Goal: Leave review/rating: Leave review/rating

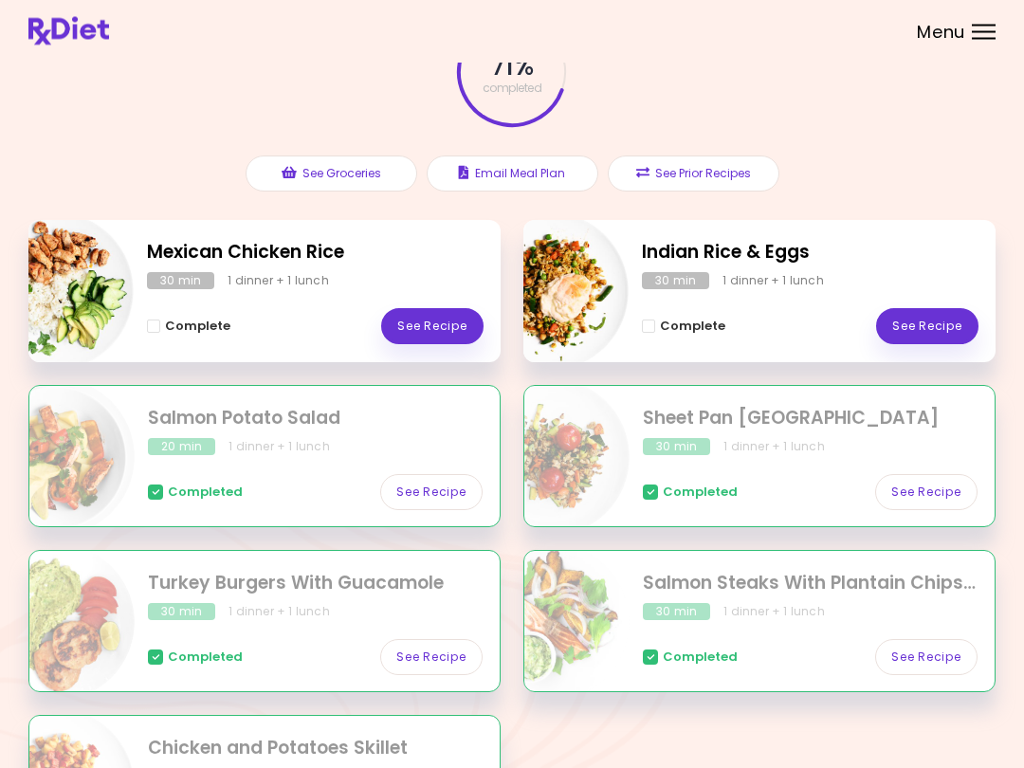
scroll to position [127, 0]
click at [426, 333] on link "See Recipe" at bounding box center [432, 326] width 102 height 36
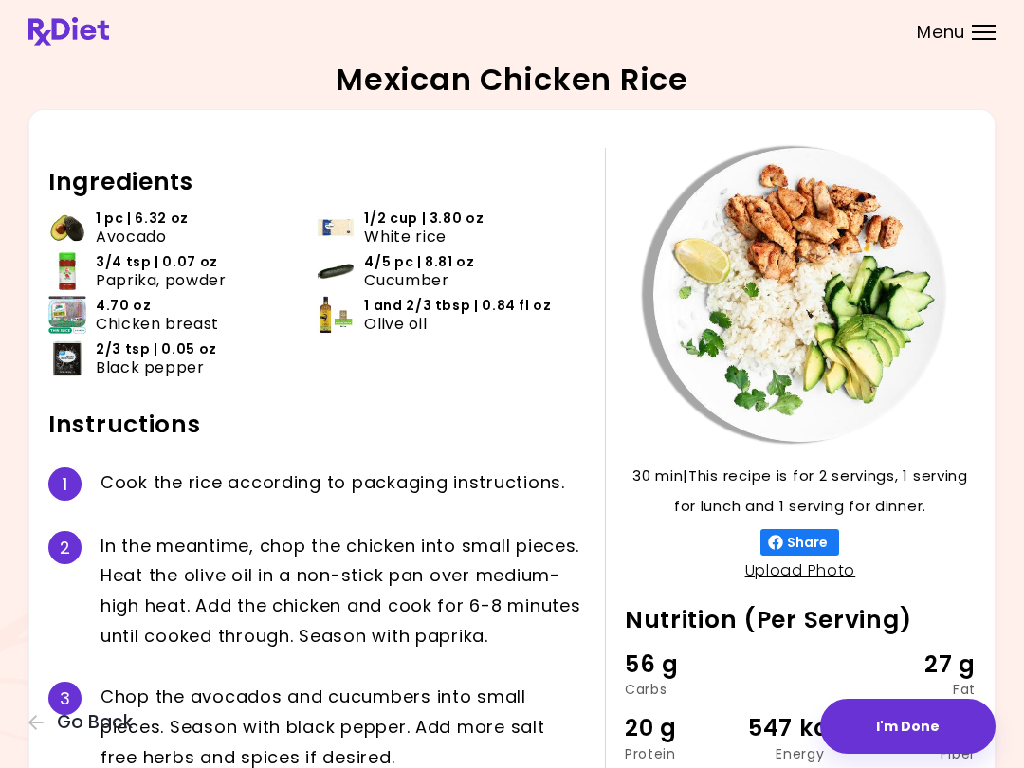
click at [928, 741] on button "I'm Done" at bounding box center [907, 726] width 175 height 55
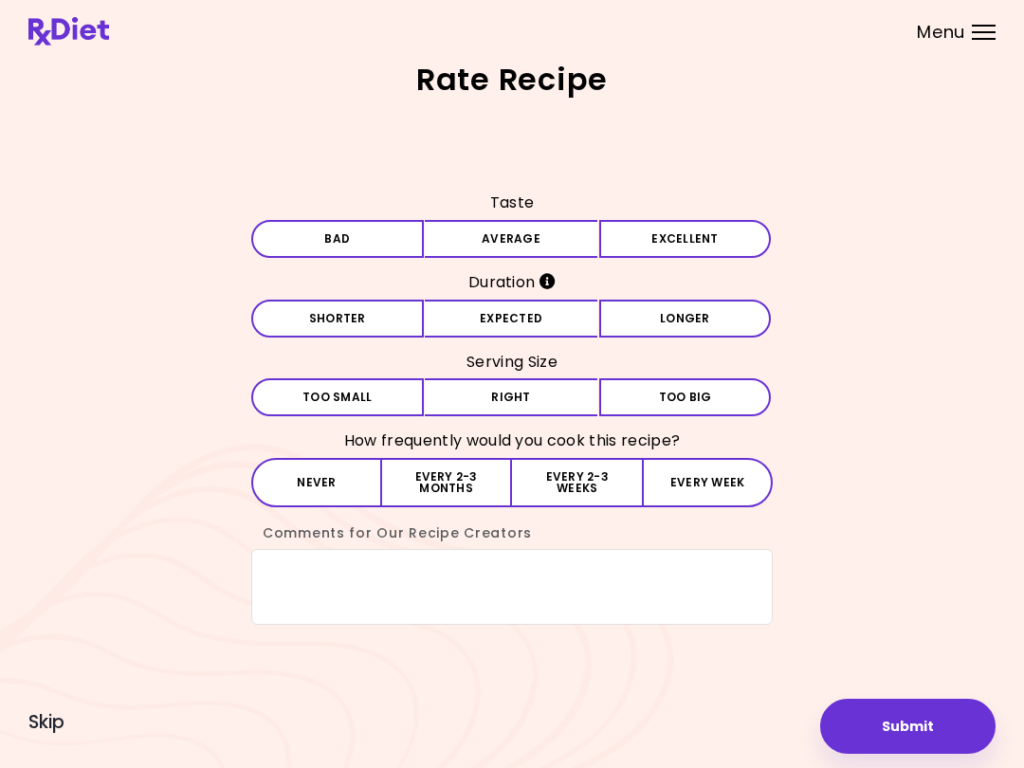
click at [706, 257] on button "Excellent" at bounding box center [685, 239] width 173 height 38
click at [557, 337] on button "Expected" at bounding box center [511, 319] width 173 height 38
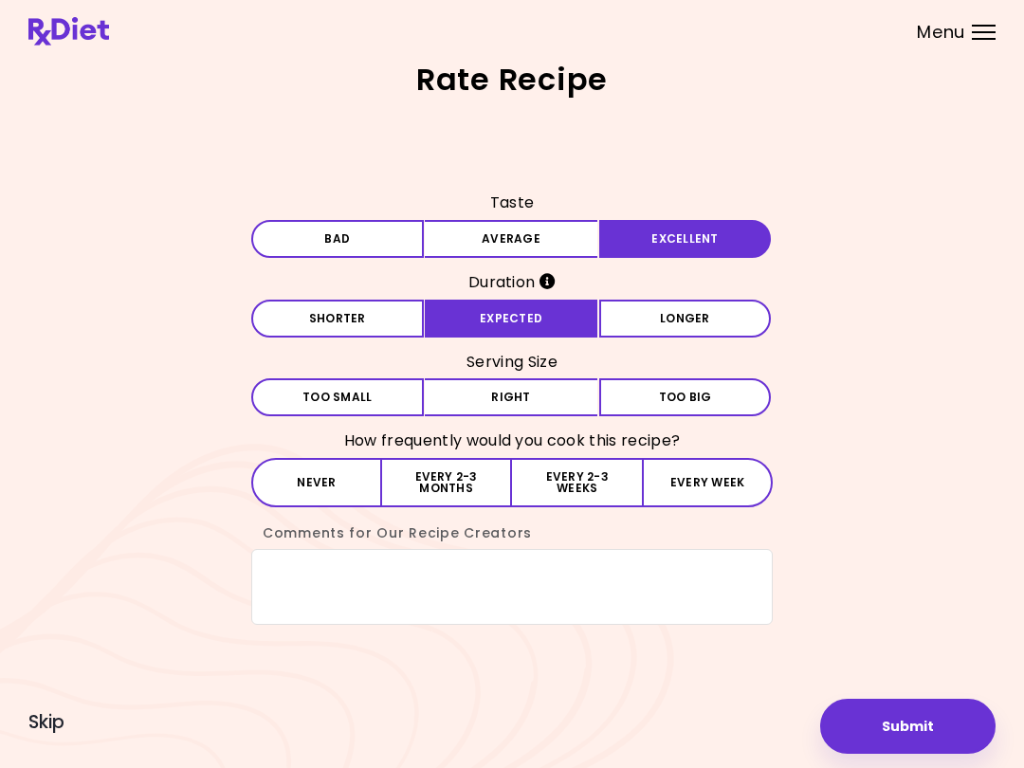
click at [550, 402] on button "Right" at bounding box center [511, 397] width 173 height 38
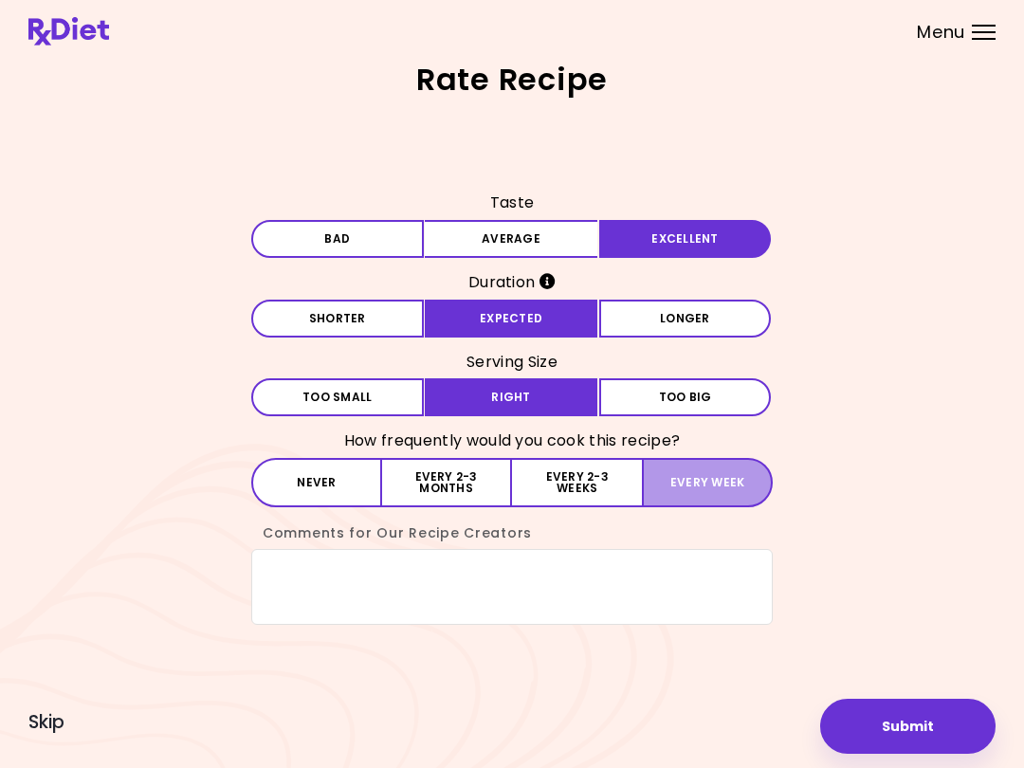
click at [703, 493] on button "Every week" at bounding box center [707, 482] width 131 height 49
click at [908, 725] on button "Submit" at bounding box center [907, 726] width 175 height 55
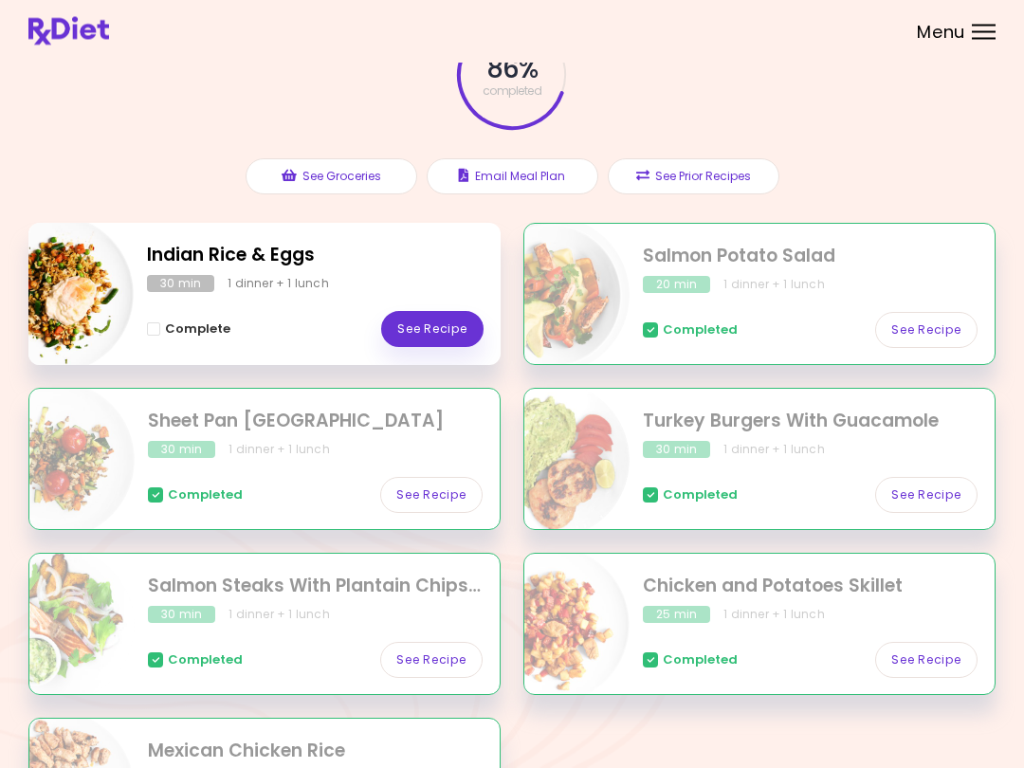
scroll to position [125, 0]
